Goal: Task Accomplishment & Management: Use online tool/utility

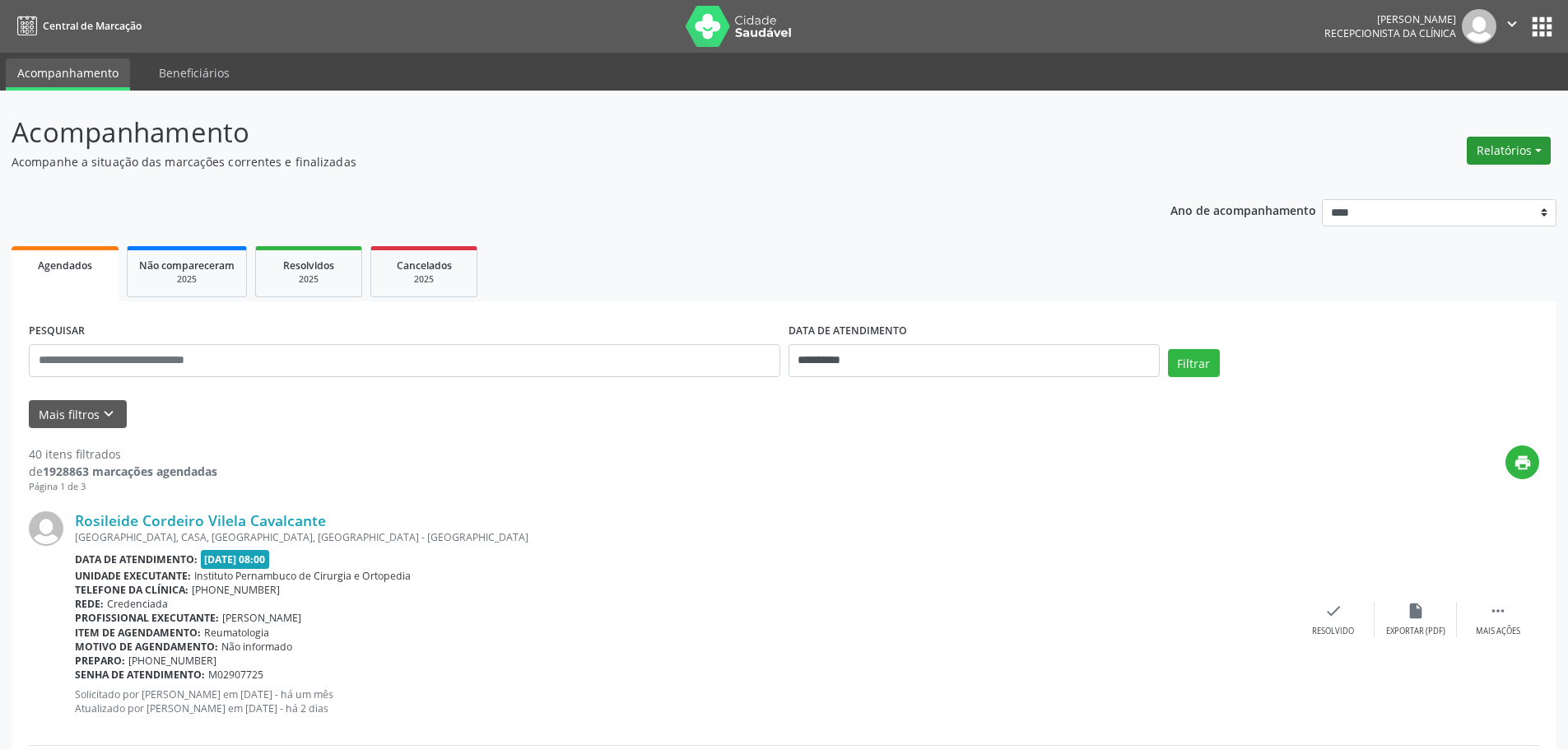
click at [1502, 144] on button "Relatórios" at bounding box center [1509, 151] width 84 height 28
click at [1472, 184] on link "Agendamentos" at bounding box center [1463, 186] width 177 height 23
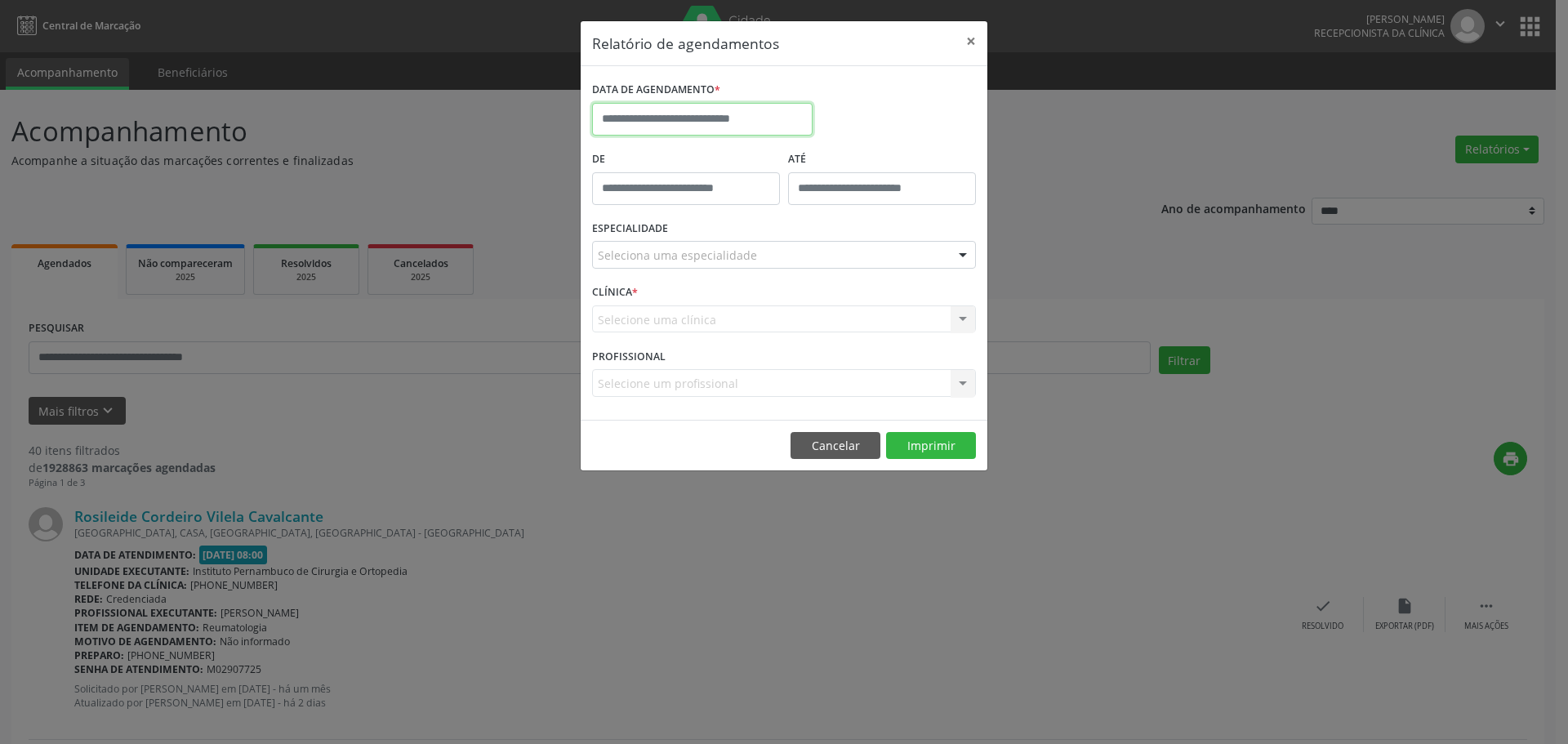
click at [671, 120] on input "text" at bounding box center [703, 119] width 221 height 33
click at [787, 299] on span "26" at bounding box center [790, 303] width 32 height 32
type input "**********"
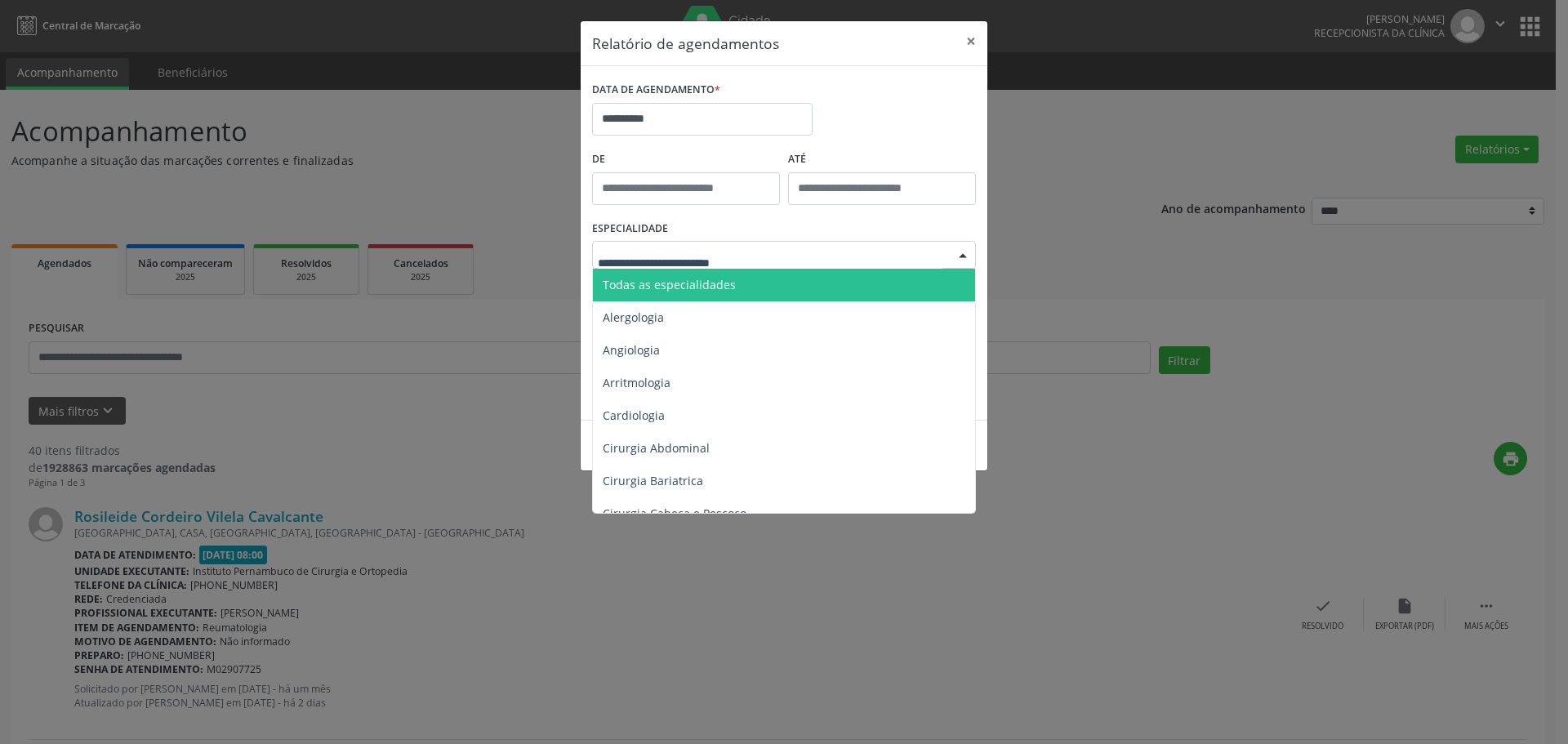
click at [694, 283] on span "Todas as especialidades" at bounding box center [669, 284] width 133 height 15
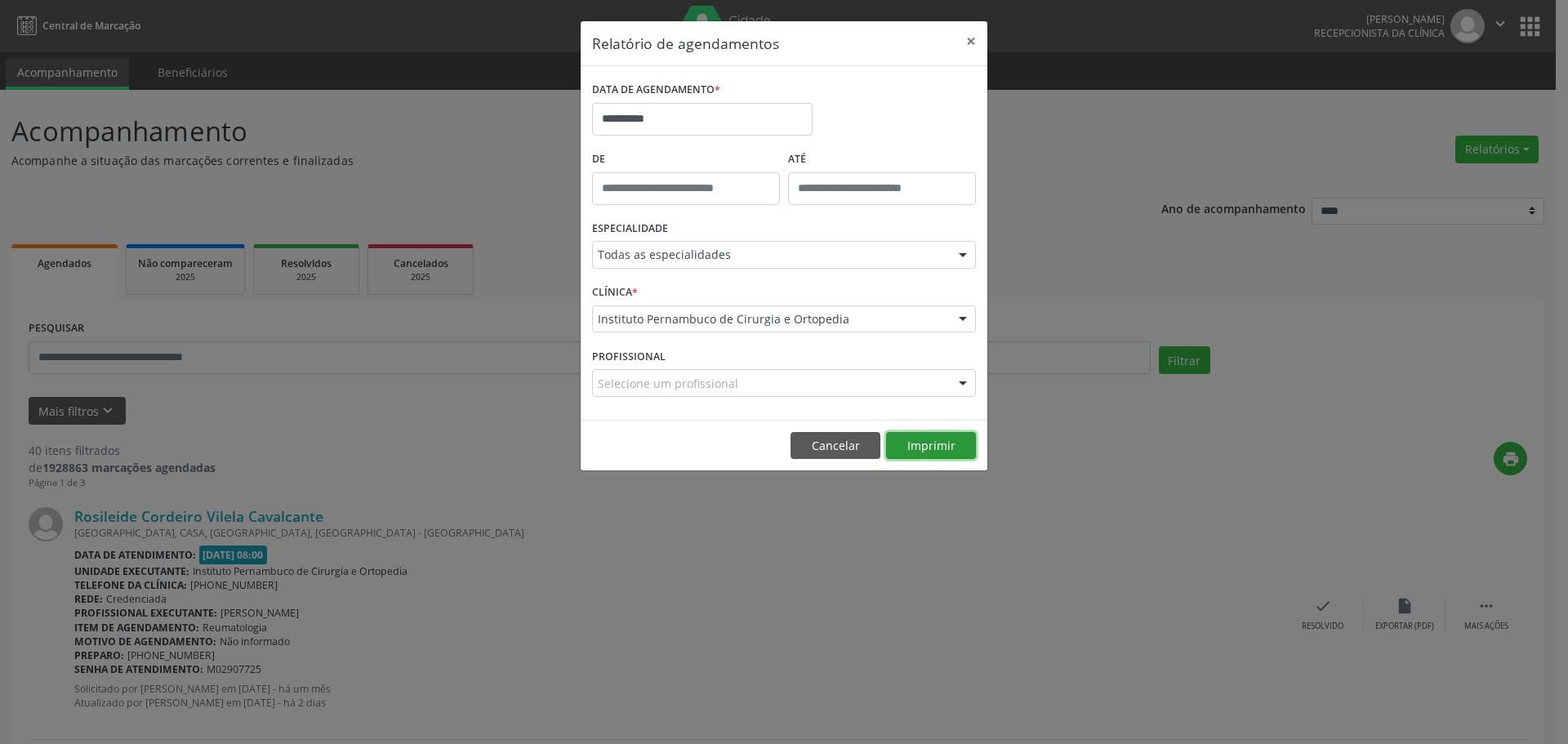
click at [934, 451] on button "Imprimir" at bounding box center [932, 445] width 90 height 28
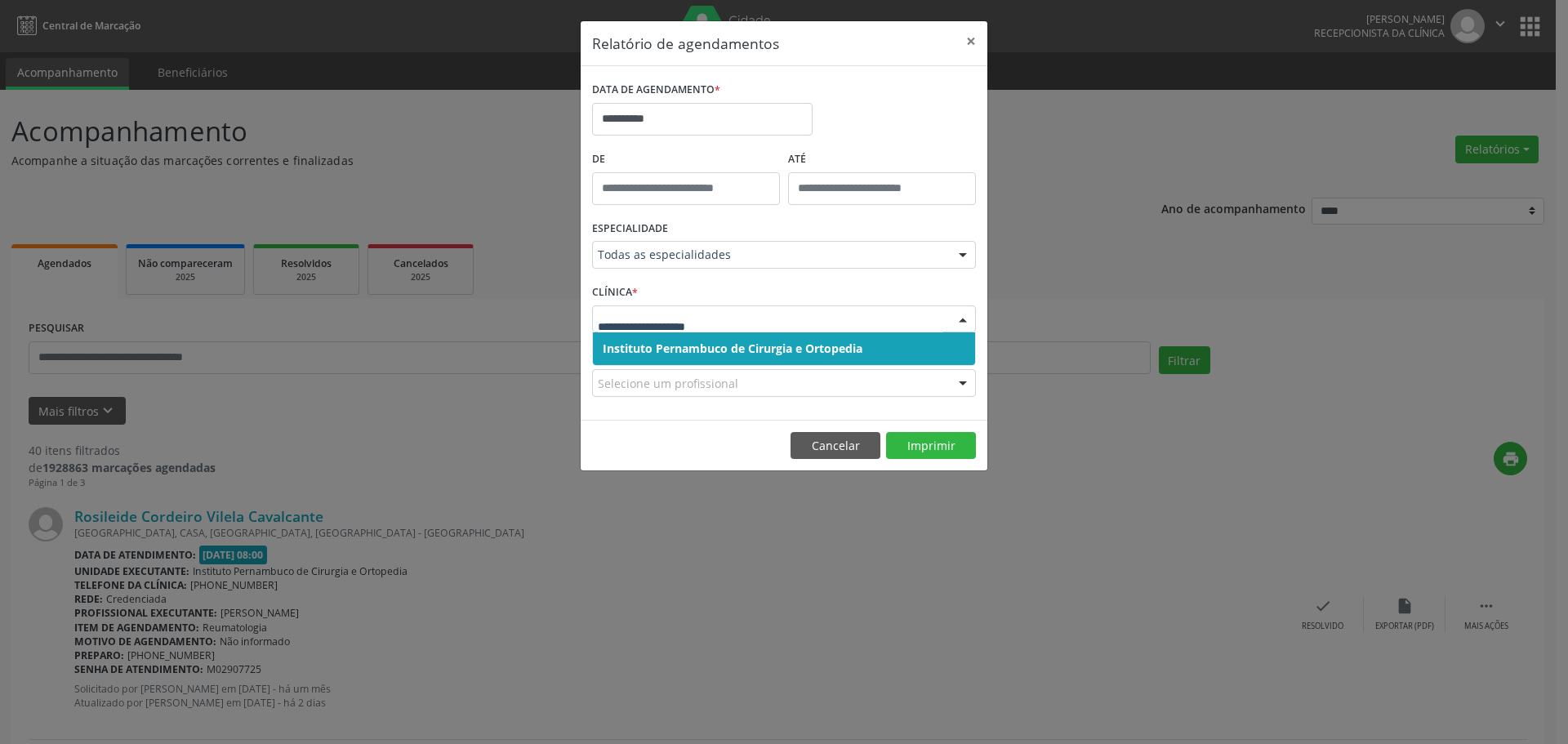
click at [707, 291] on div "CLÍNICA * Instituto Pernambuco de Cirurgia e Ortopedia Nenhum resultado encontr…" at bounding box center [784, 311] width 392 height 64
click at [709, 312] on input "text" at bounding box center [770, 327] width 344 height 33
click at [690, 245] on div "Todas as especialidades" at bounding box center [784, 255] width 384 height 28
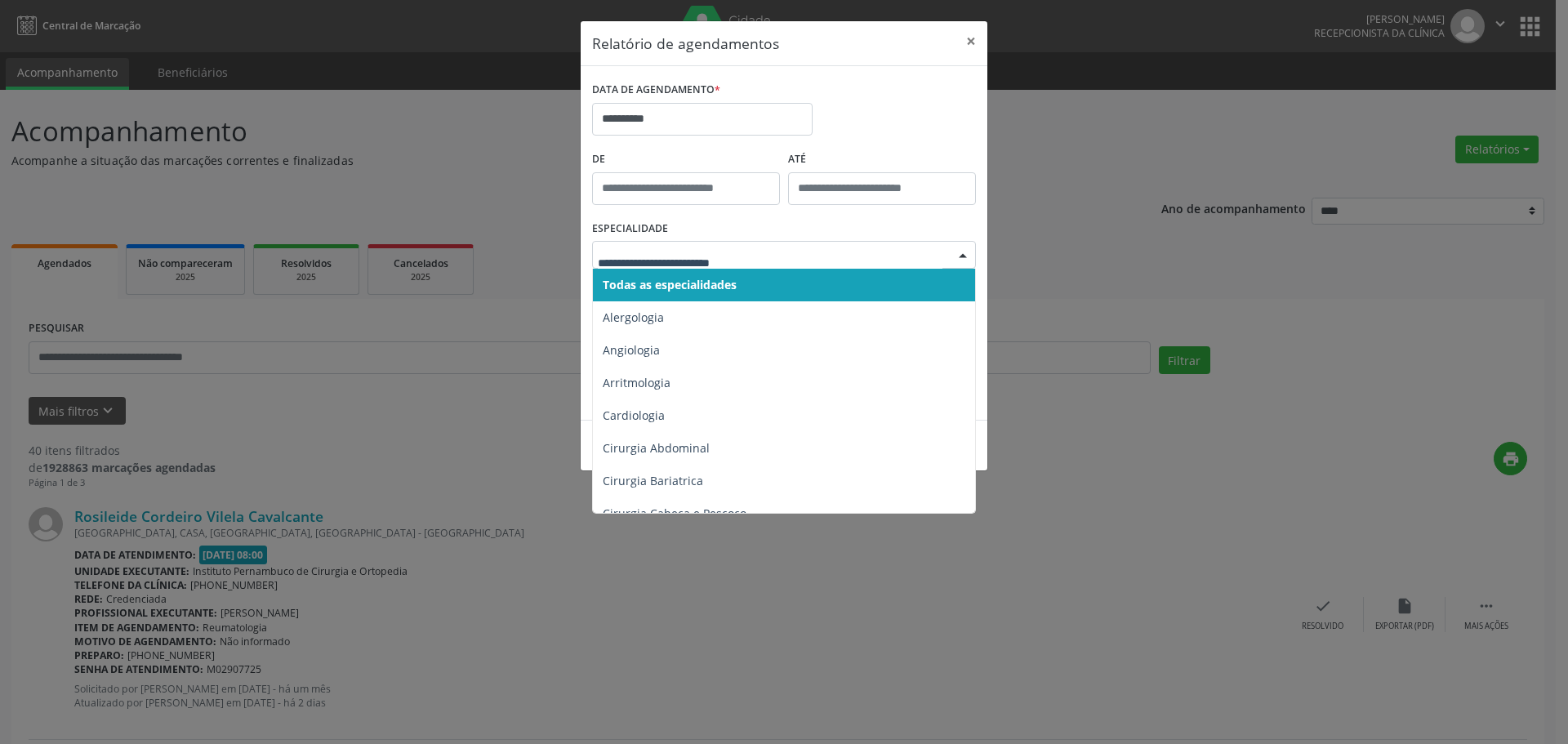
click at [720, 277] on span "Todas as especialidades" at bounding box center [669, 284] width 134 height 15
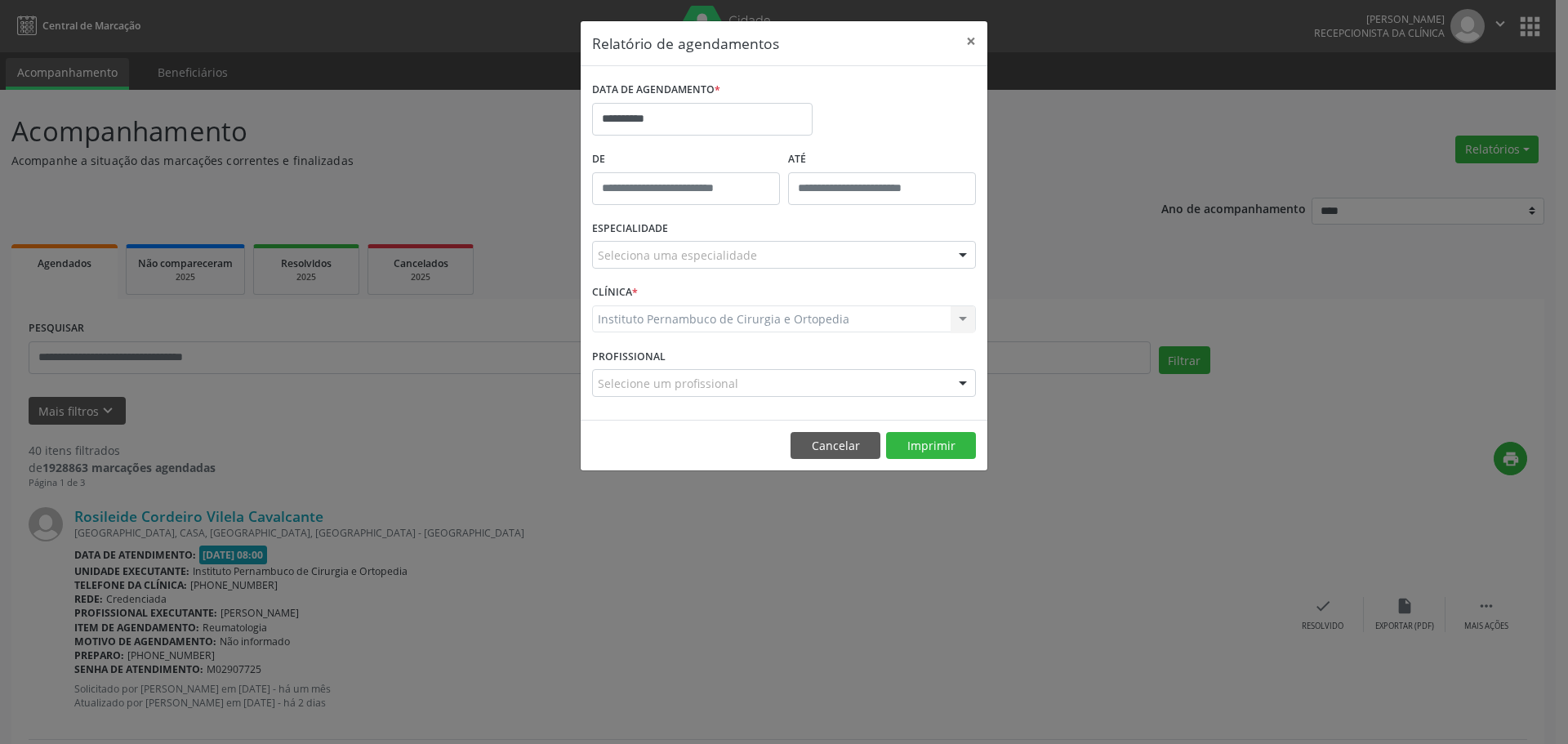
click at [708, 327] on div "Instituto Pernambuco de Cirurgia e Ortopedia Instituto Pernambuco de Cirurgia e…" at bounding box center [784, 319] width 384 height 28
click at [704, 316] on div "Instituto Pernambuco de Cirurgia e Ortopedia Instituto Pernambuco de Cirurgia e…" at bounding box center [784, 319] width 384 height 28
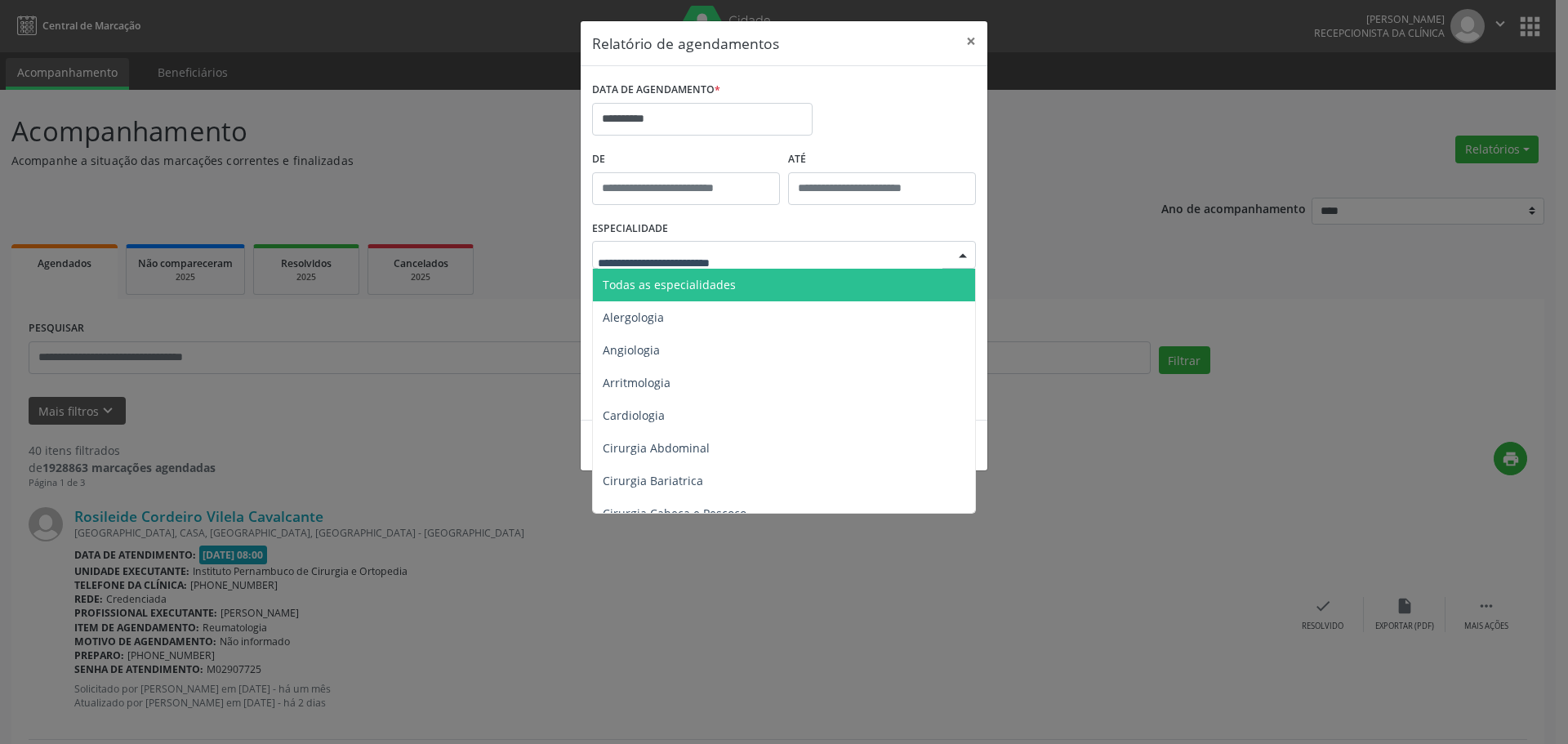
click at [698, 288] on span "Todas as especialidades" at bounding box center [669, 284] width 133 height 15
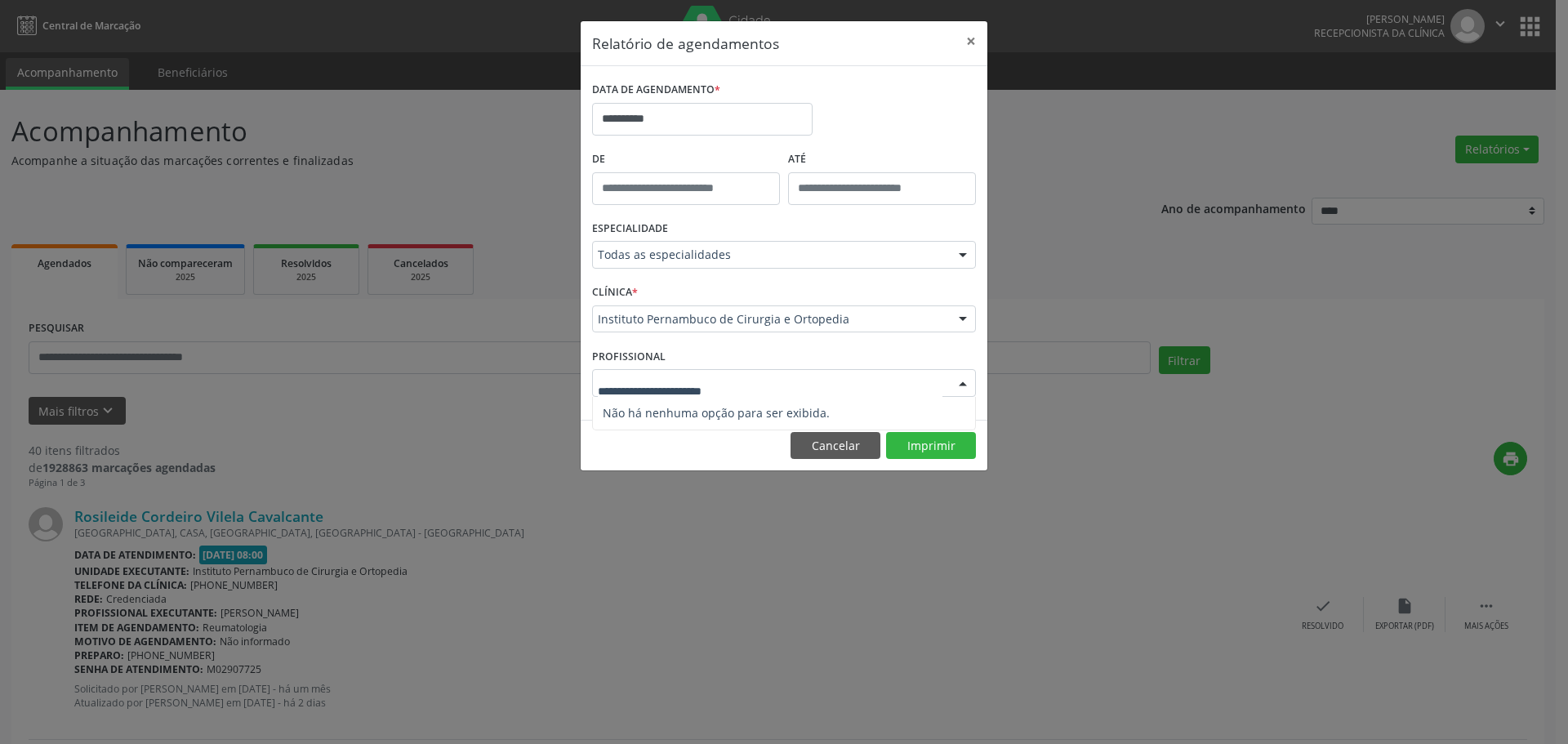
click at [662, 382] on input "text" at bounding box center [770, 391] width 344 height 33
click at [833, 444] on button "Cancelar" at bounding box center [836, 445] width 90 height 28
